Goal: Find specific page/section: Find specific page/section

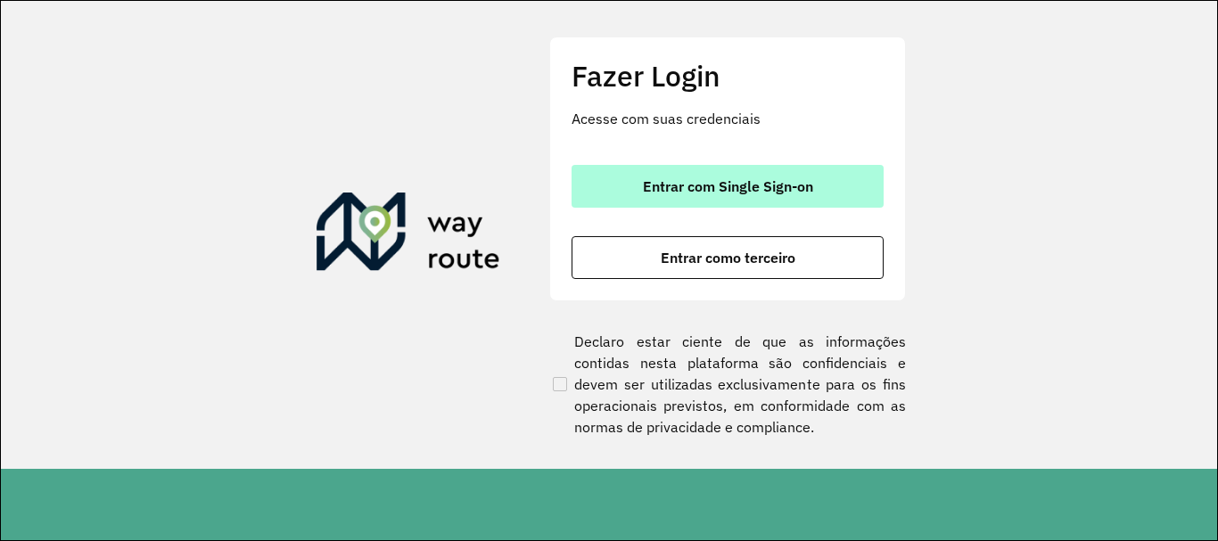
click at [664, 166] on button "Entrar com Single Sign-on" at bounding box center [728, 186] width 312 height 43
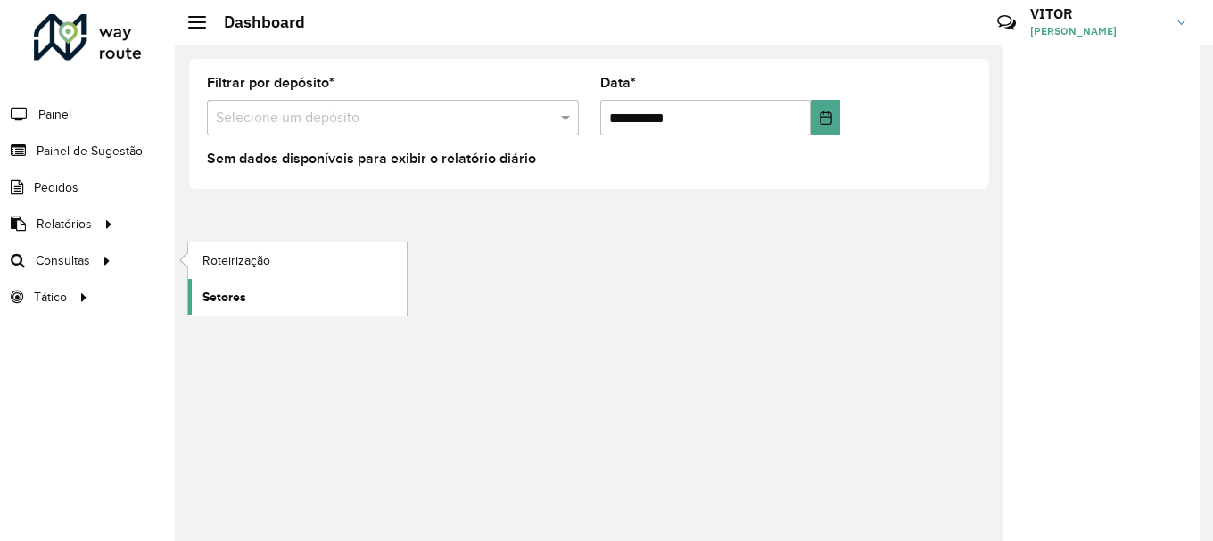
click at [241, 308] on link "Setores" at bounding box center [297, 297] width 219 height 36
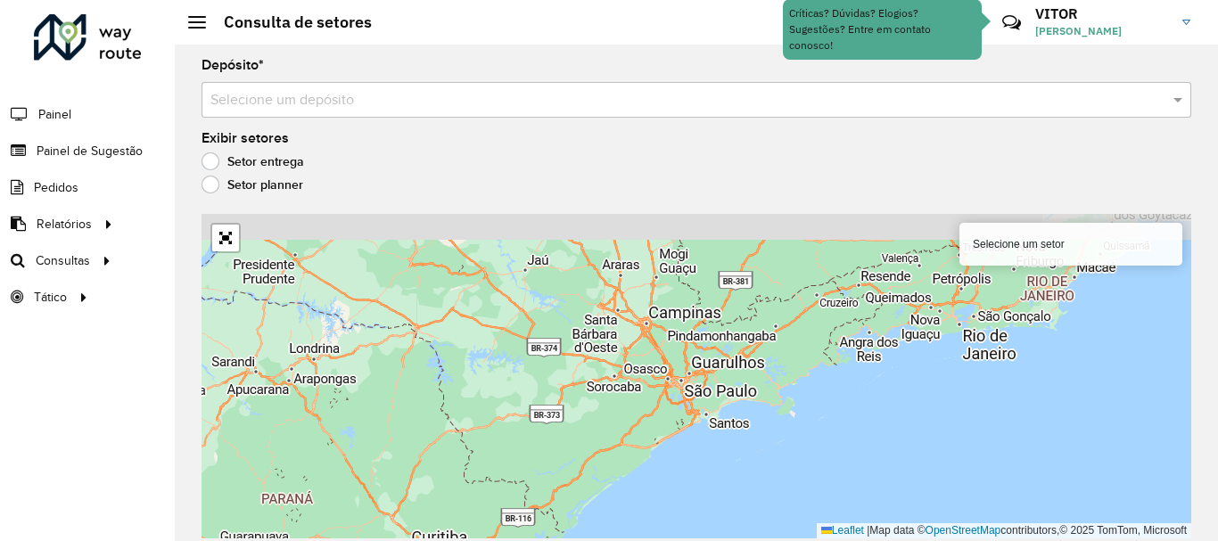
click at [384, 94] on input "text" at bounding box center [678, 100] width 936 height 21
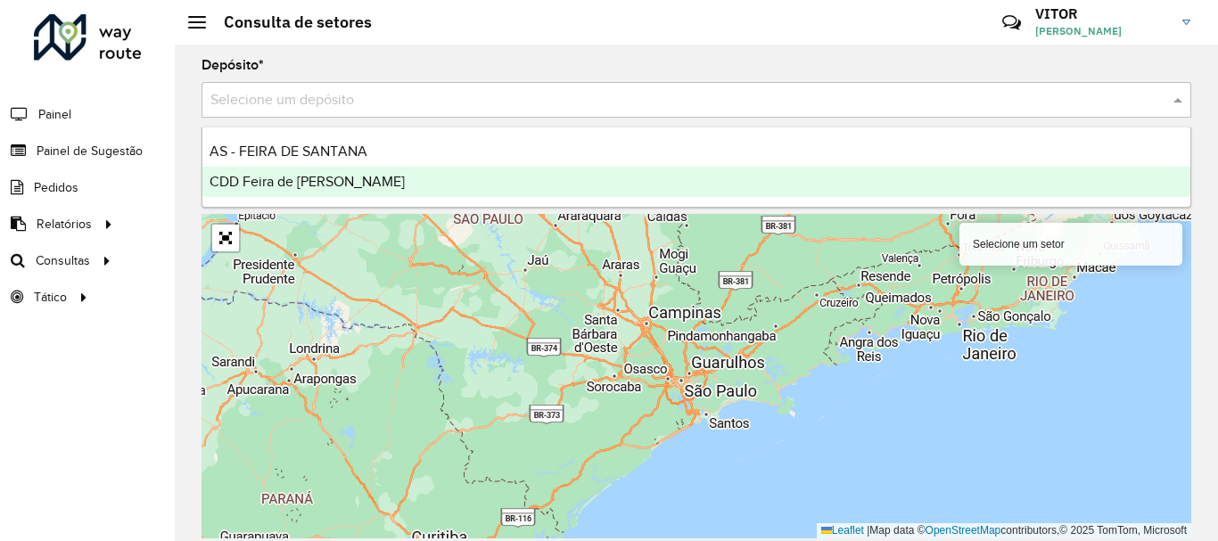
click at [320, 193] on div "CDD Feira de Santana" at bounding box center [696, 182] width 988 height 30
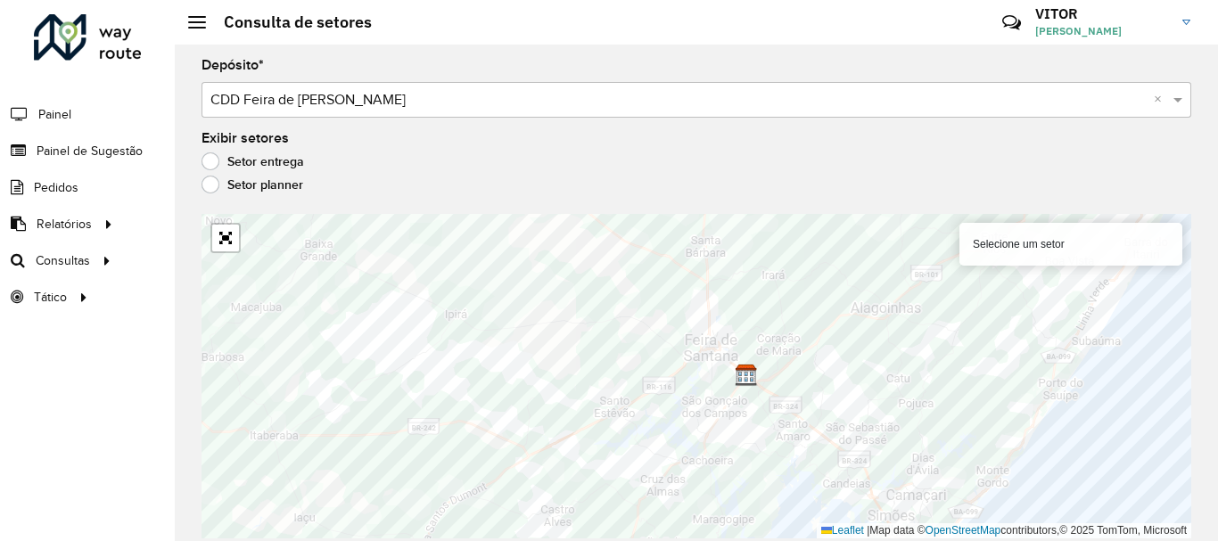
click at [1009, 243] on div "Selecione um setor" at bounding box center [1071, 244] width 223 height 43
click at [1083, 242] on div "Selecione um setor" at bounding box center [1071, 244] width 223 height 43
